Goal: Information Seeking & Learning: Learn about a topic

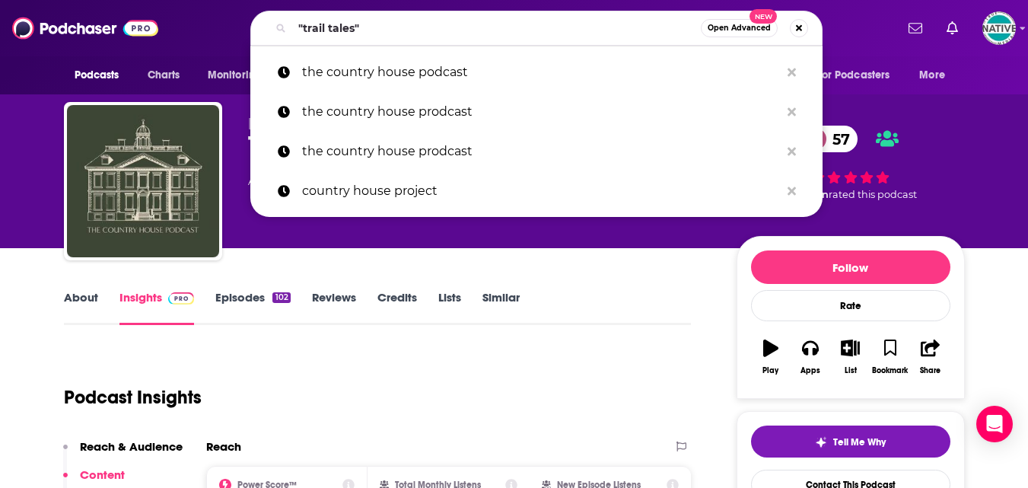
drag, startPoint x: 0, startPoint y: 0, endPoint x: 237, endPoint y: 40, distance: 240.0
click at [237, 40] on div ""trail tales" Open Advanced New the country house podcast the country house pro…" at bounding box center [536, 28] width 717 height 35
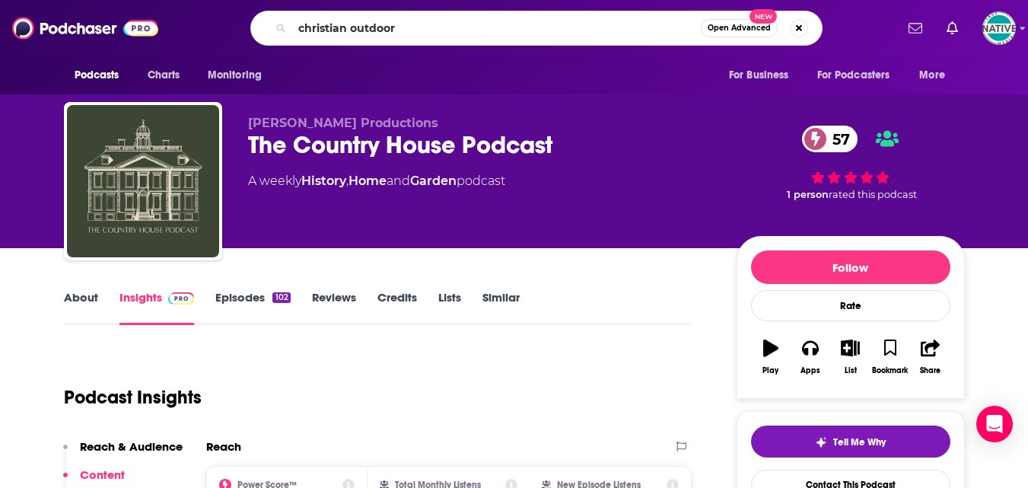
type input "christian outdoors"
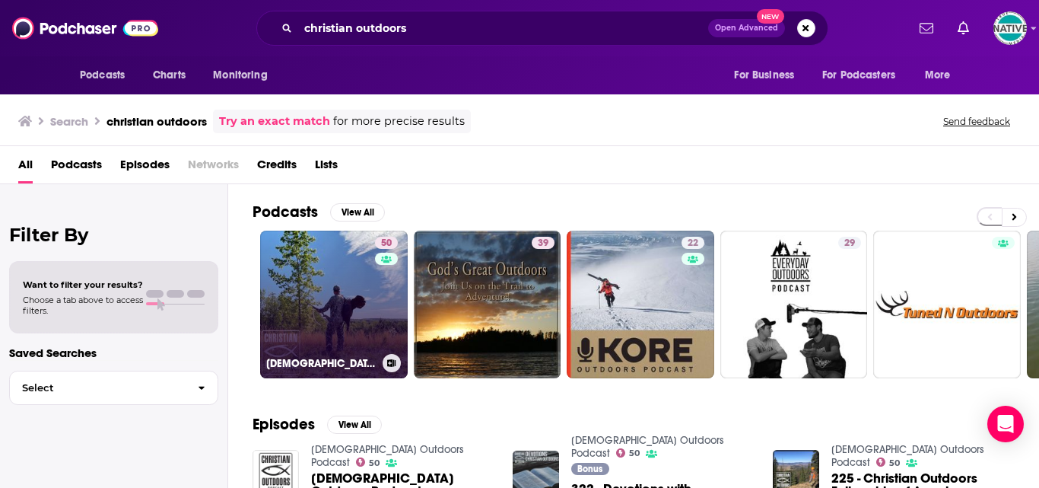
click at [336, 294] on link "50 Christian Outdoors Podcast" at bounding box center [334, 305] width 148 height 148
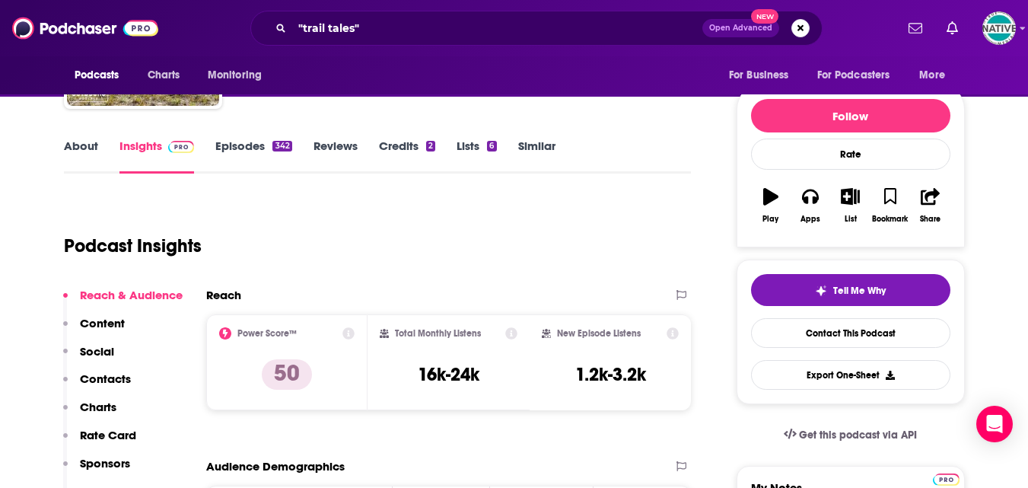
scroll to position [152, 0]
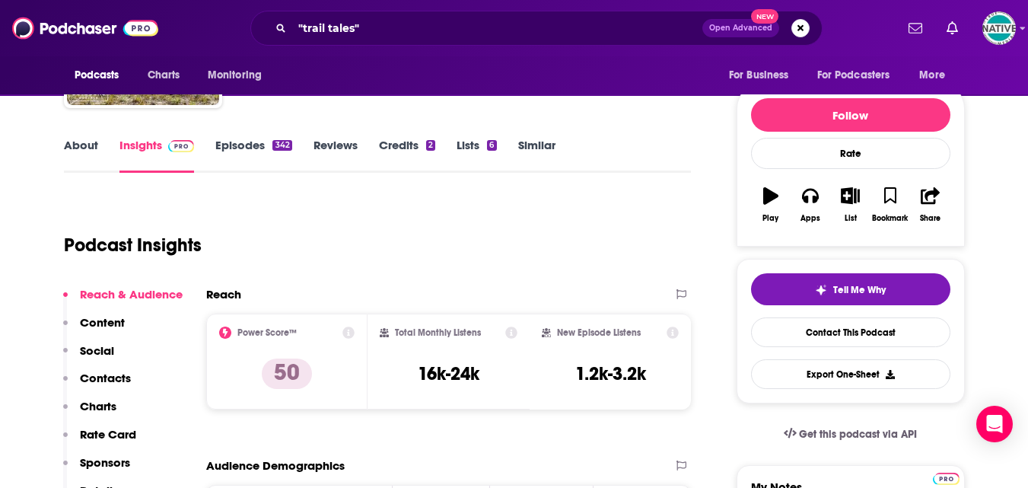
click at [244, 142] on link "Episodes 342" at bounding box center [253, 155] width 76 height 35
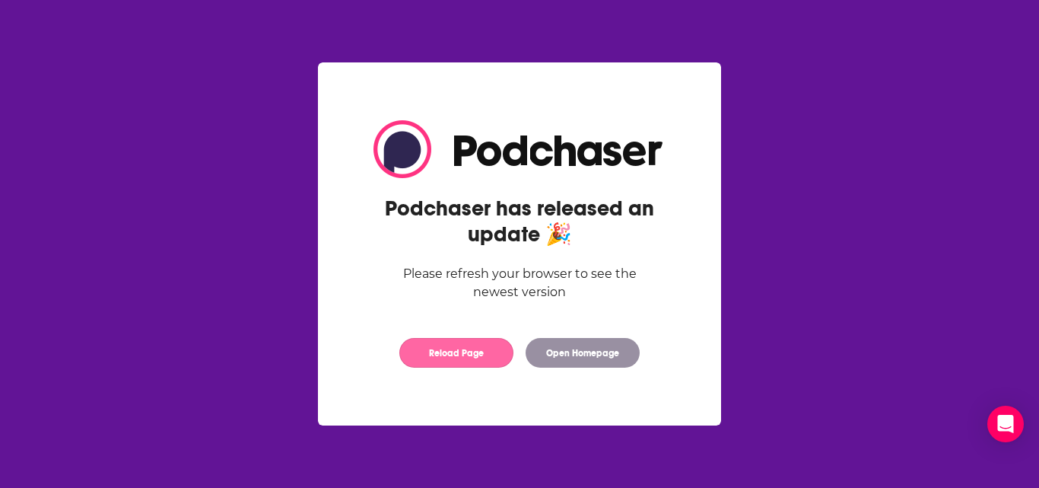
click at [451, 351] on button "Reload Page" at bounding box center [456, 353] width 114 height 30
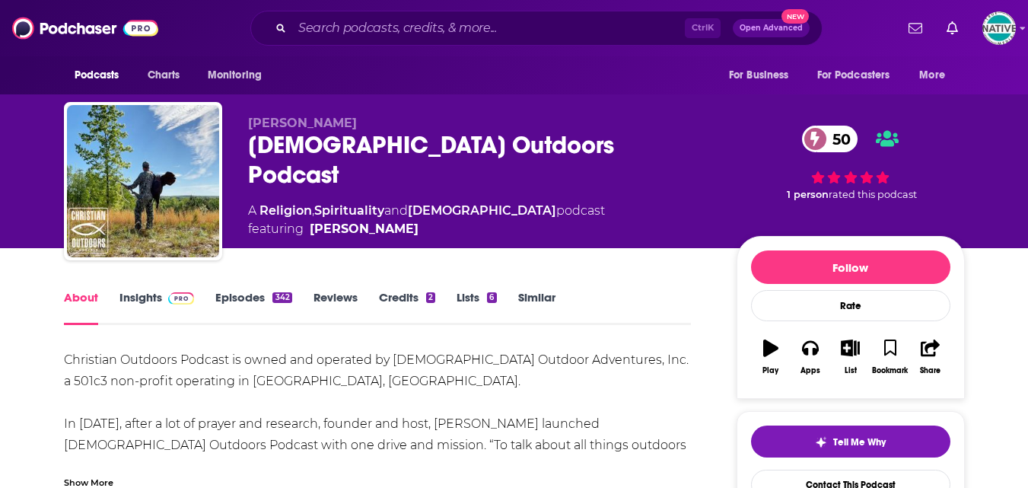
click at [150, 297] on link "Insights" at bounding box center [156, 307] width 75 height 35
